Goal: Task Accomplishment & Management: Complete application form

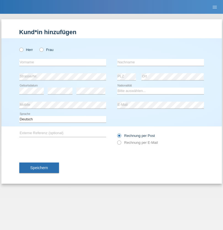
radio input "true"
click at [63, 62] on input "text" at bounding box center [62, 62] width 87 height 7
type input "Abdoul karim"
click at [160, 62] on input "text" at bounding box center [160, 62] width 87 height 7
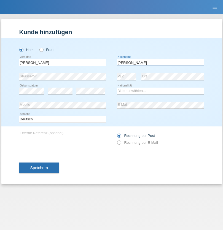
type input "Lenaud"
select select "GN"
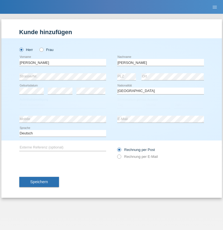
select select "C"
select select "09"
select select "11"
select select "2005"
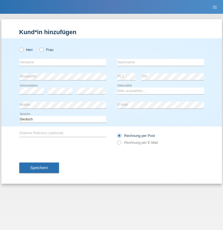
radio input "true"
click at [63, 62] on input "text" at bounding box center [62, 62] width 87 height 7
type input "Nuri"
click at [160, 62] on input "text" at bounding box center [160, 62] width 87 height 7
type input "Ivanov"
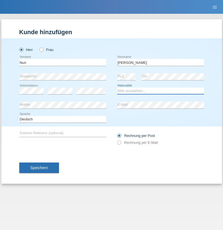
select select "BG"
select select "C"
select select "16"
select select "03"
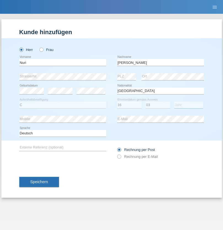
select select "1967"
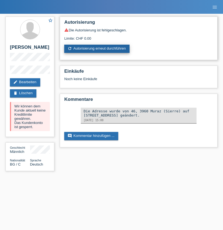
click at [97, 49] on link "refresh Autorisierung erneut durchführen" at bounding box center [96, 49] width 65 height 8
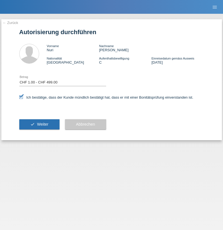
select select "1"
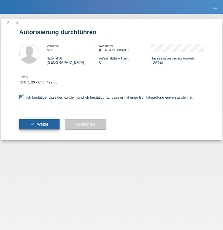
click at [39, 124] on span "Weiter" at bounding box center [42, 124] width 11 height 4
